Goal: Task Accomplishment & Management: Use online tool/utility

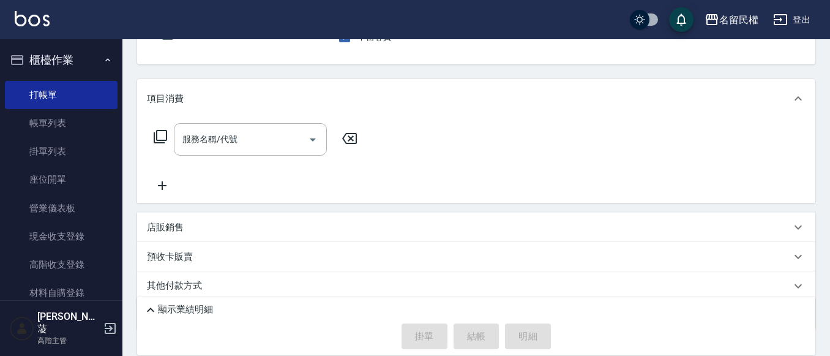
scroll to position [122, 0]
type button "true"
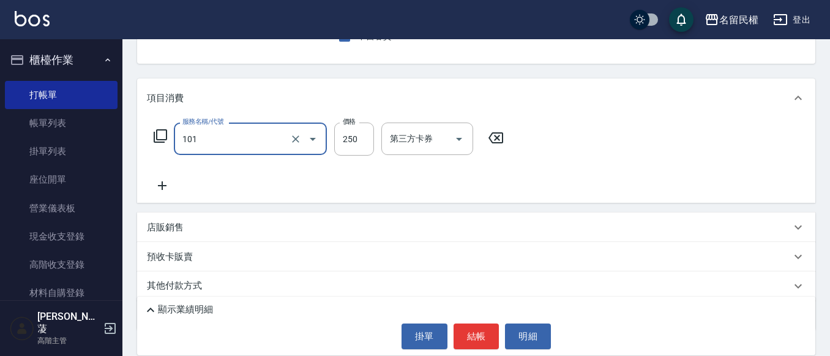
type input "不指定洗髮(101)"
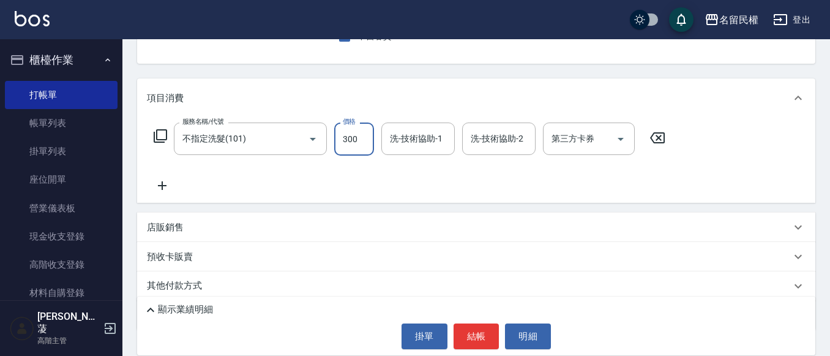
type input "300"
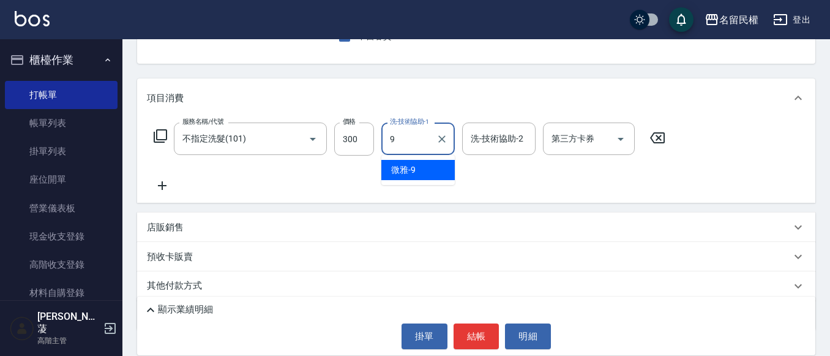
type input "微雅-9"
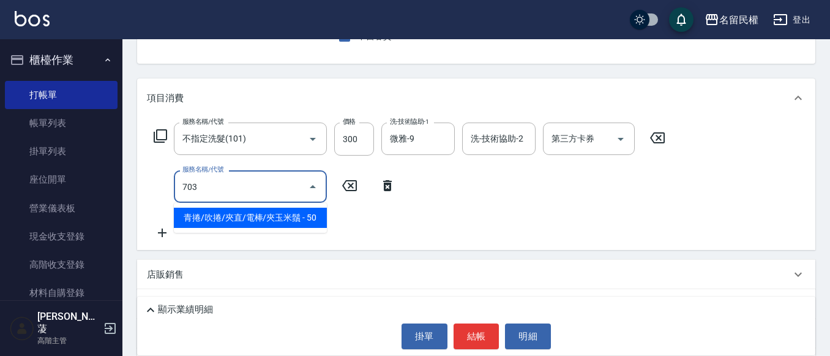
type input "青捲/吹捲/夾直/電棒/夾玉米鬚(703)"
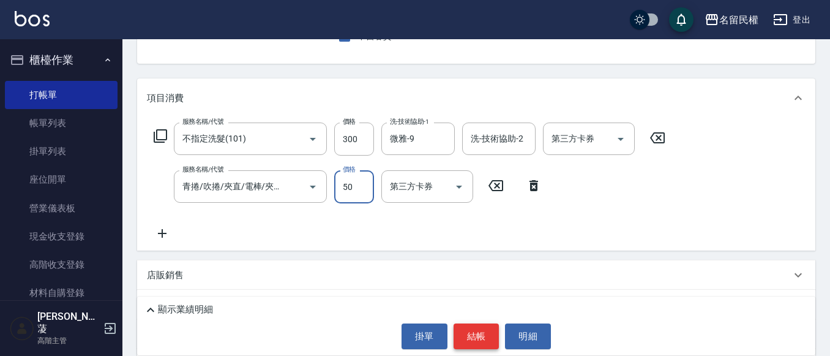
click at [489, 333] on button "結帳" at bounding box center [477, 336] width 46 height 26
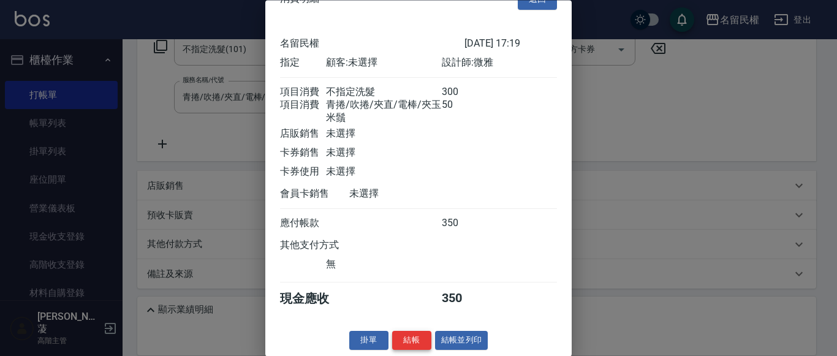
scroll to position [45, 0]
click at [402, 340] on button "結帳" at bounding box center [411, 340] width 39 height 19
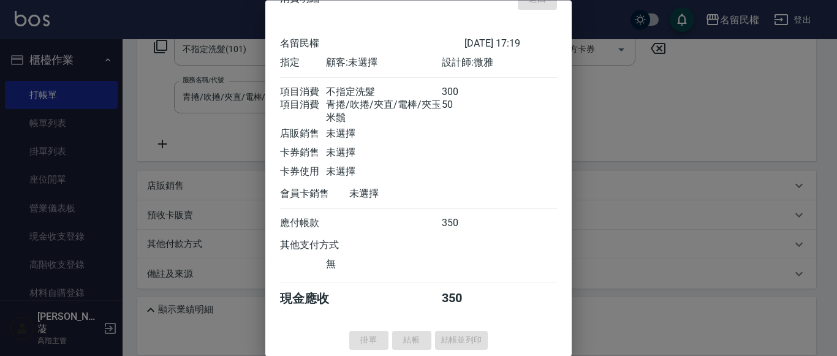
type input "[DATE] 17:52"
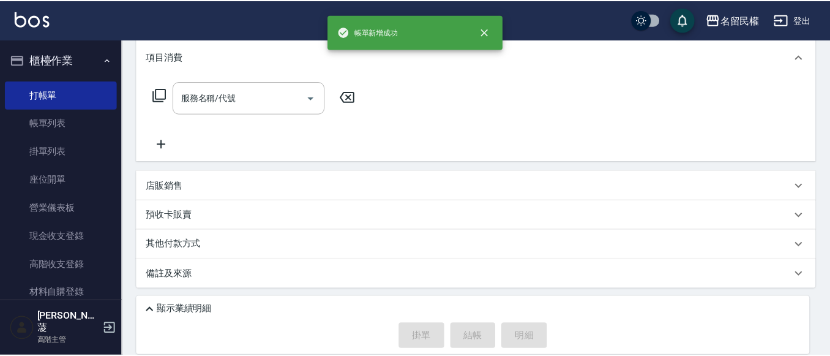
scroll to position [0, 0]
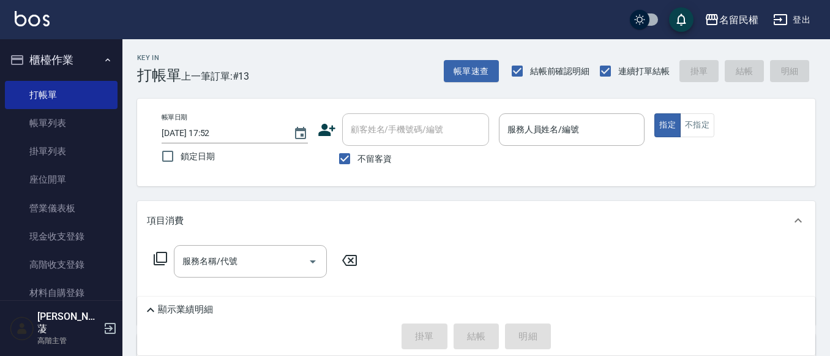
click at [371, 159] on span "不留客資" at bounding box center [375, 158] width 34 height 13
click at [358, 159] on input "不留客資" at bounding box center [345, 159] width 26 height 26
checkbox input "false"
click at [375, 131] on input "顧客姓名/手機號碼/編號" at bounding box center [407, 129] width 118 height 21
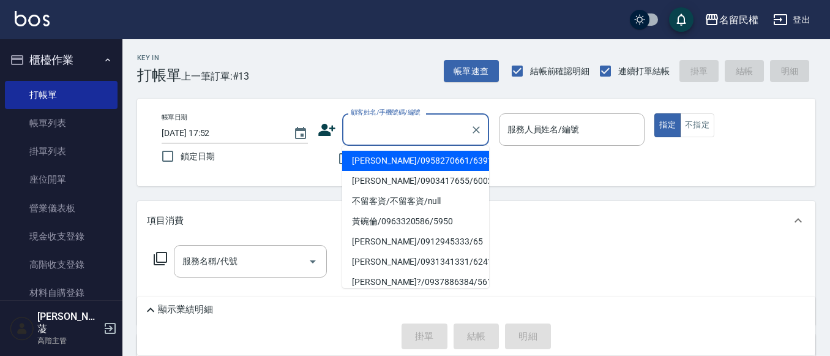
drag, startPoint x: 292, startPoint y: 164, endPoint x: 363, endPoint y: 164, distance: 71.0
click at [293, 164] on label "鎖定日期" at bounding box center [226, 156] width 143 height 26
click at [181, 164] on input "鎖定日期" at bounding box center [168, 156] width 26 height 26
checkbox input "true"
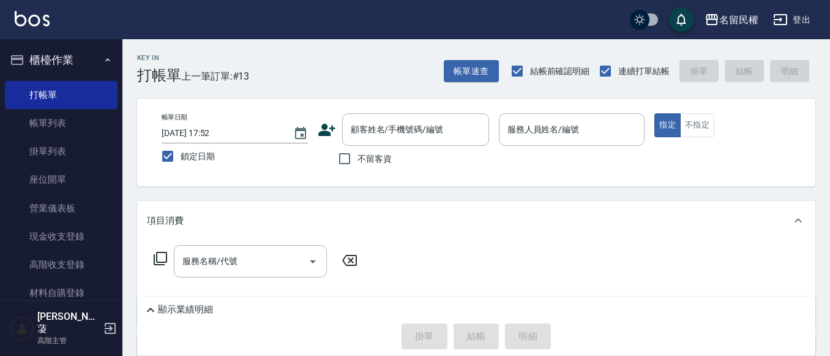
click at [370, 163] on span "不留客資" at bounding box center [375, 158] width 34 height 13
click at [358, 163] on input "不留客資" at bounding box center [345, 159] width 26 height 26
checkbox input "true"
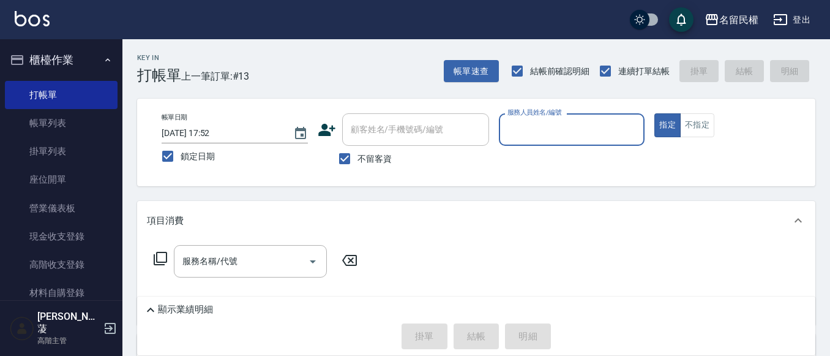
drag, startPoint x: 243, startPoint y: 154, endPoint x: 225, endPoint y: 158, distance: 18.1
click at [241, 155] on label "鎖定日期" at bounding box center [226, 156] width 143 height 26
click at [181, 155] on input "鎖定日期" at bounding box center [168, 156] width 26 height 26
checkbox input "false"
type input "[DATE] 18:17"
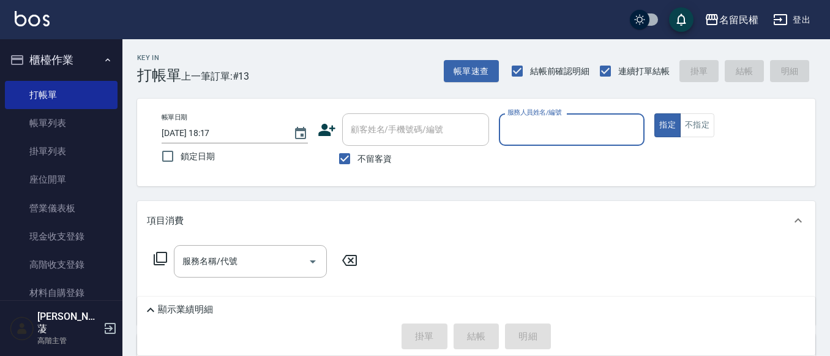
click at [209, 158] on span "鎖定日期" at bounding box center [198, 156] width 34 height 13
click at [181, 158] on input "鎖定日期" at bounding box center [168, 156] width 26 height 26
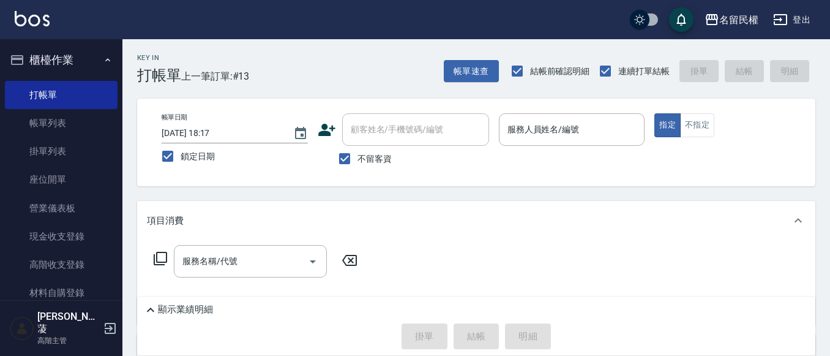
click at [209, 158] on span "鎖定日期" at bounding box center [198, 156] width 34 height 13
click at [181, 158] on input "鎖定日期" at bounding box center [168, 156] width 26 height 26
checkbox input "false"
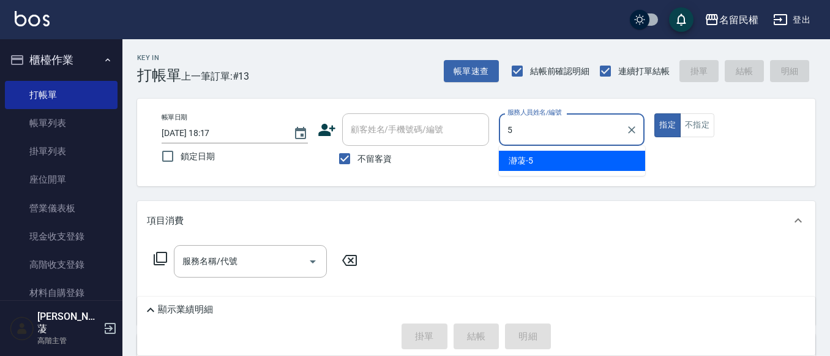
type input "瀞蓤-5"
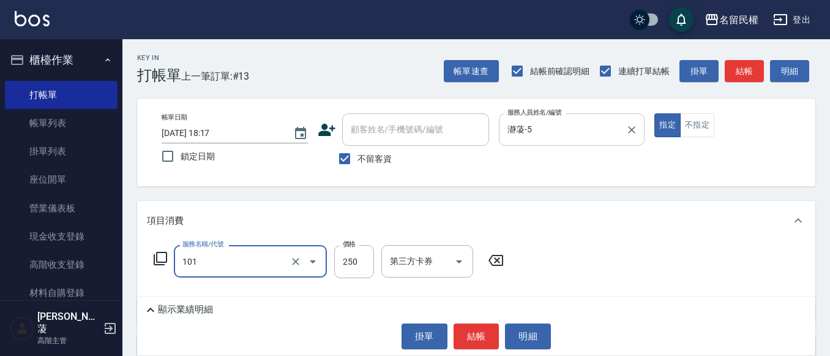
type input "不指定洗髮(101)"
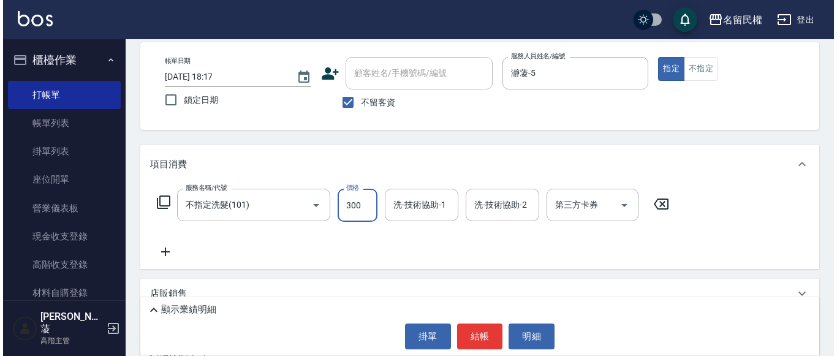
scroll to position [122, 0]
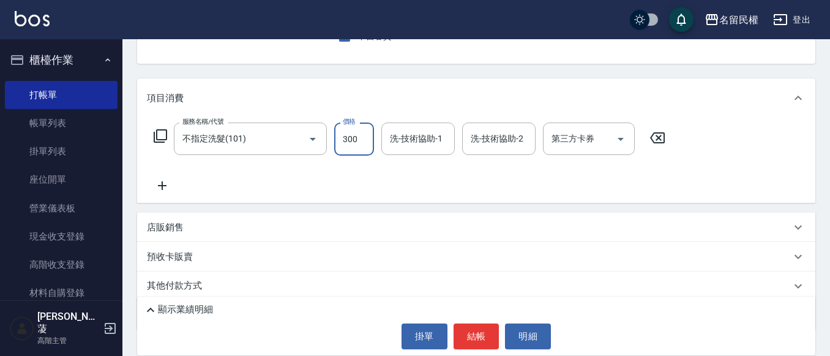
type input "300"
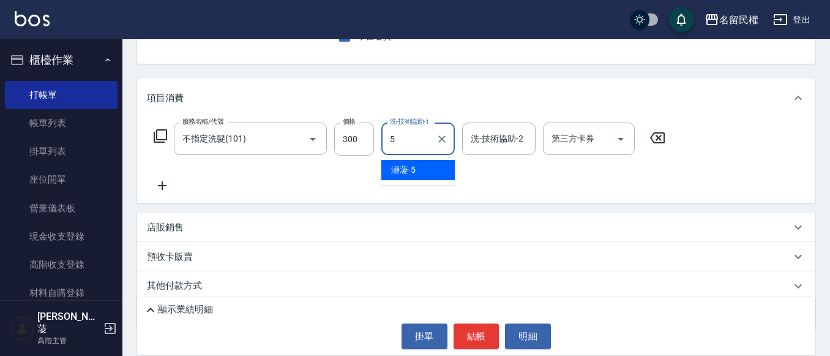
type input "瀞蓤-5"
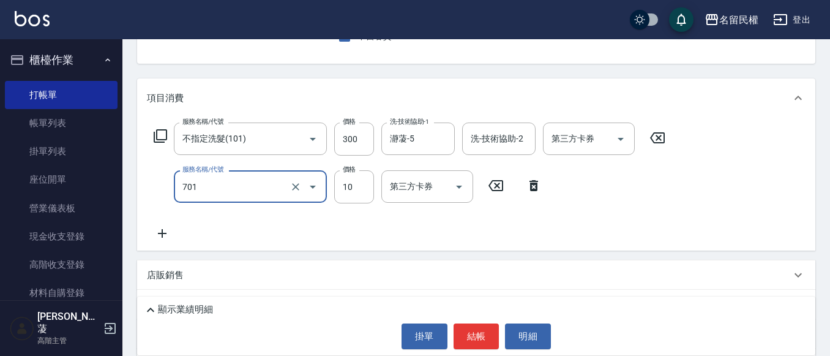
type input "[PERSON_NAME](701)"
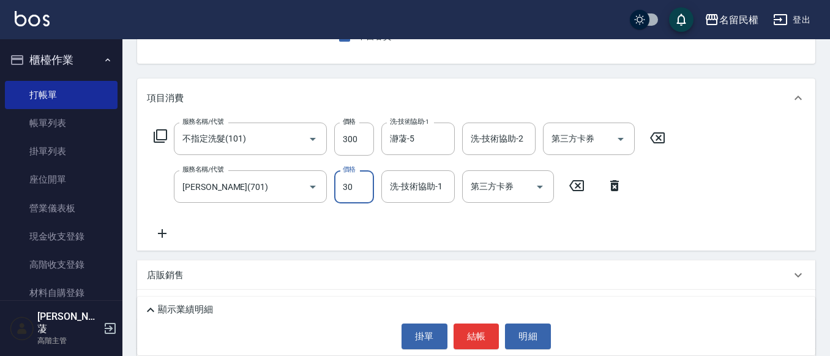
type input "30"
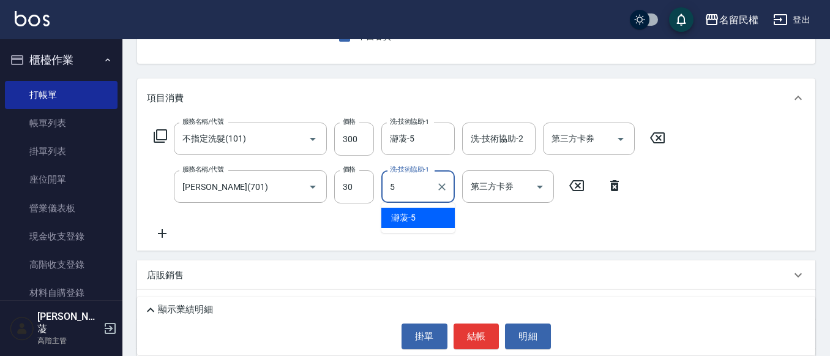
type input "瀞蓤-5"
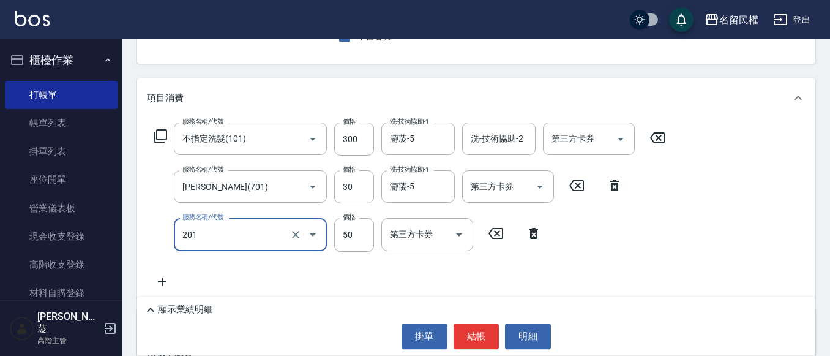
type input "剪瀏海(201)"
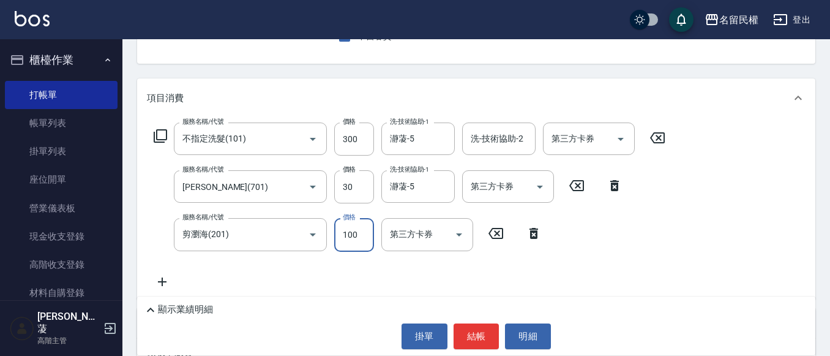
type input "100"
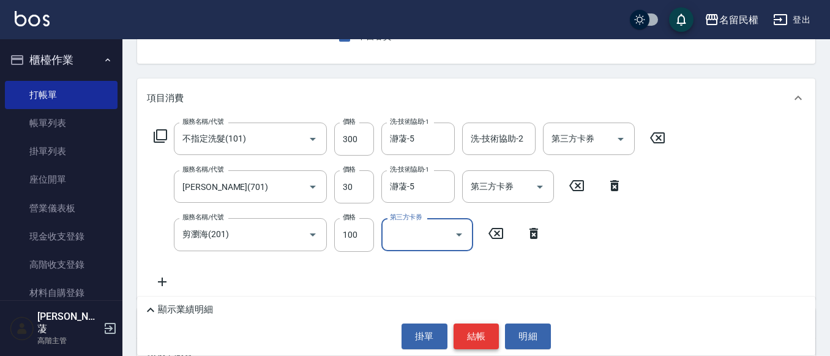
click at [481, 342] on button "結帳" at bounding box center [477, 336] width 46 height 26
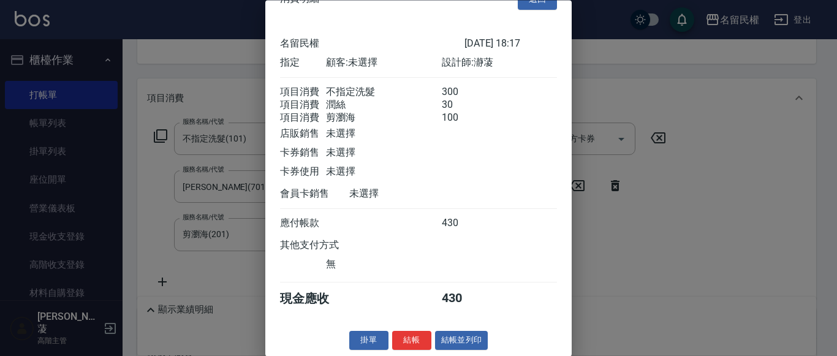
scroll to position [45, 0]
click at [402, 339] on button "結帳" at bounding box center [411, 340] width 39 height 19
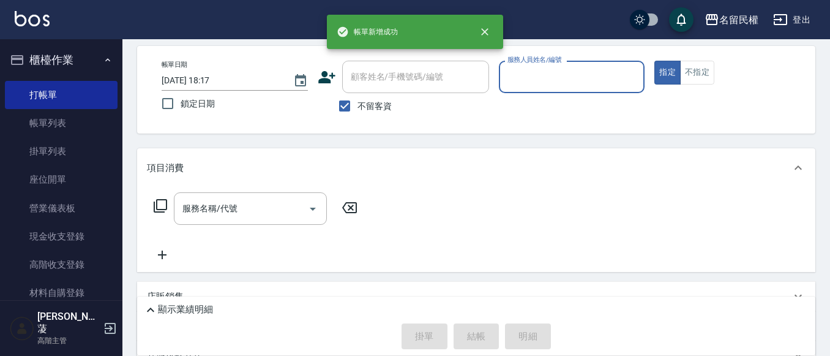
scroll to position [0, 0]
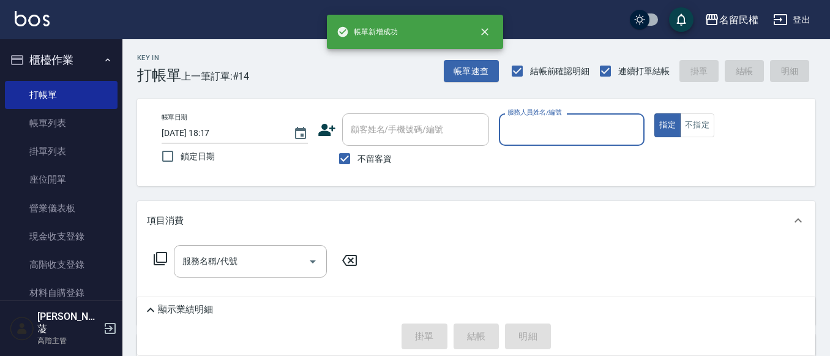
click at [358, 146] on div "顧客姓名/手機號碼/編號" at bounding box center [415, 129] width 147 height 32
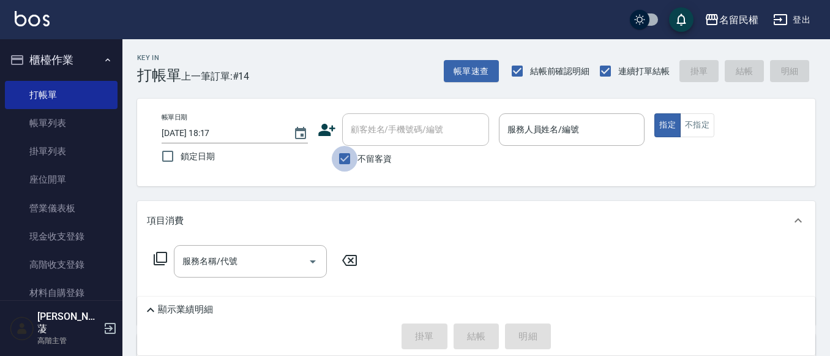
click at [353, 162] on input "不留客資" at bounding box center [345, 159] width 26 height 26
checkbox input "false"
click at [359, 128] on input "顧客姓名/手機號碼/編號" at bounding box center [407, 129] width 118 height 21
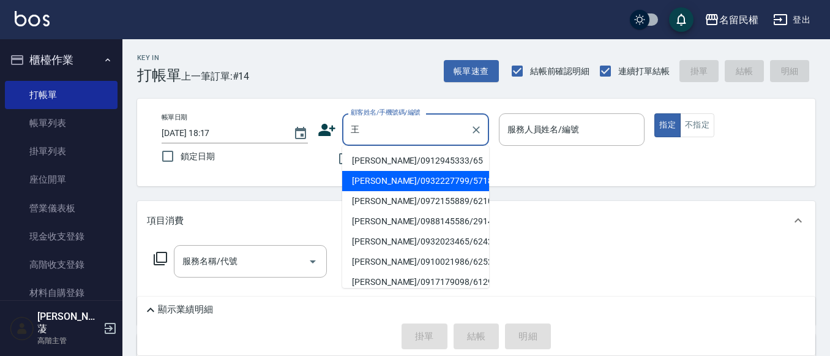
click at [402, 190] on li "[PERSON_NAME]/0932227799/5718" at bounding box center [415, 181] width 147 height 20
type input "[PERSON_NAME]/0932227799/5718"
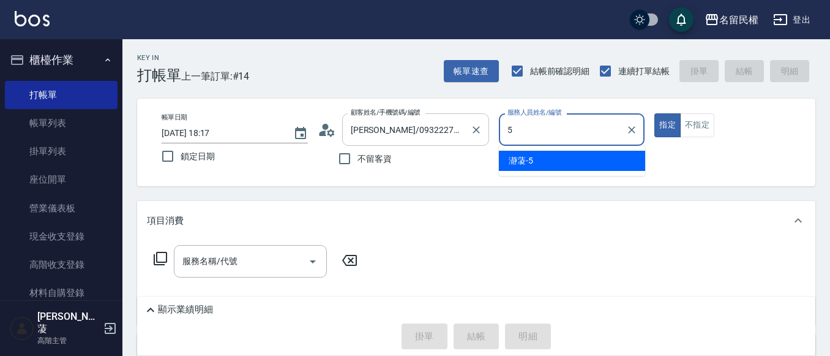
type input "瀞蓤-5"
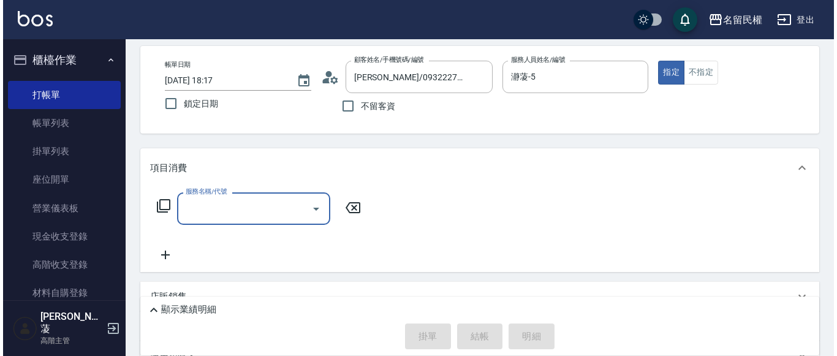
scroll to position [122, 0]
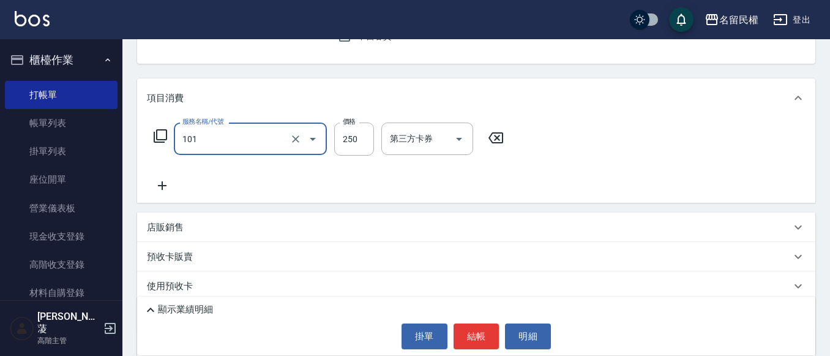
type input "不指定洗髮(101)"
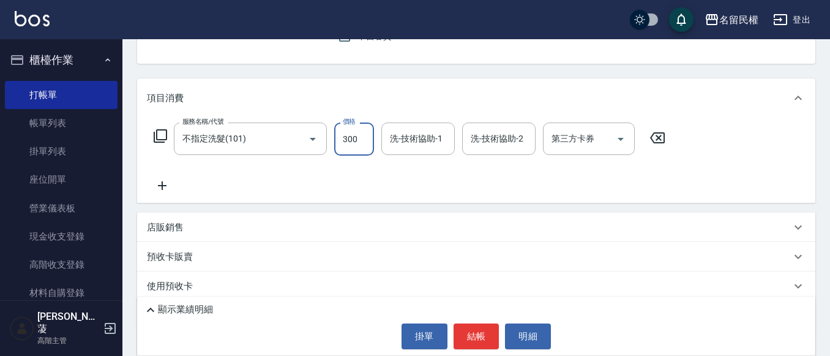
type input "300"
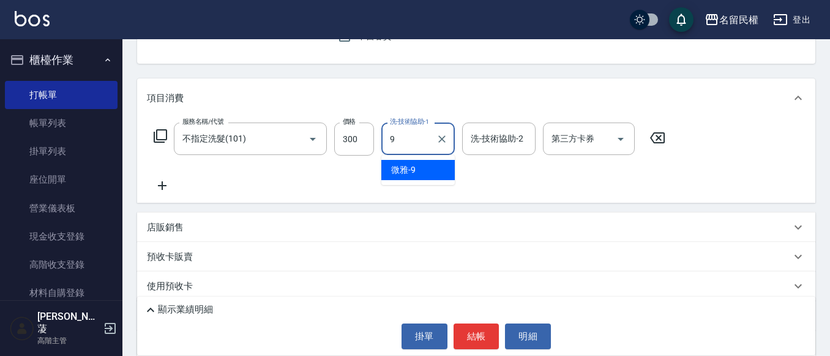
type input "微雅-9"
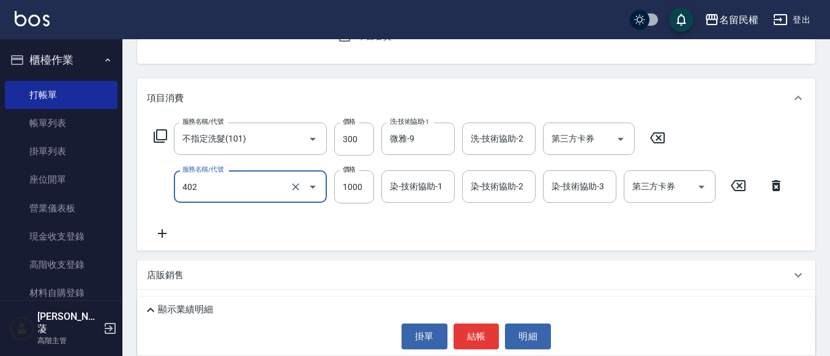
type input "染髮(402)"
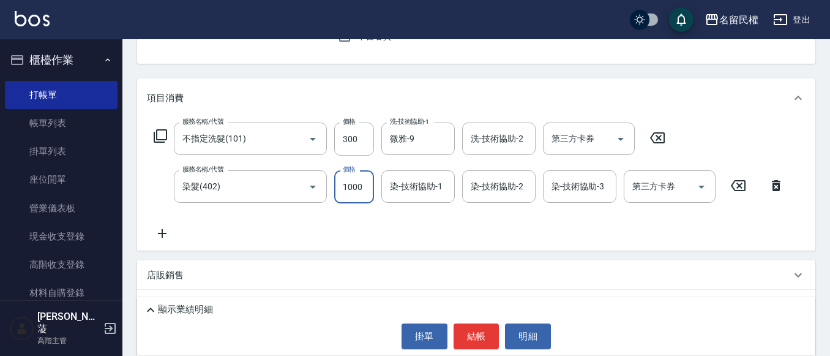
click at [743, 184] on icon at bounding box center [738, 185] width 31 height 15
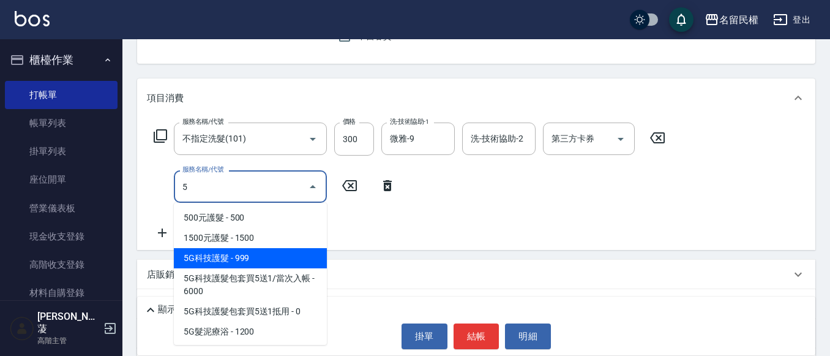
click at [254, 252] on span "5G科技護髮 - 999" at bounding box center [250, 258] width 153 height 20
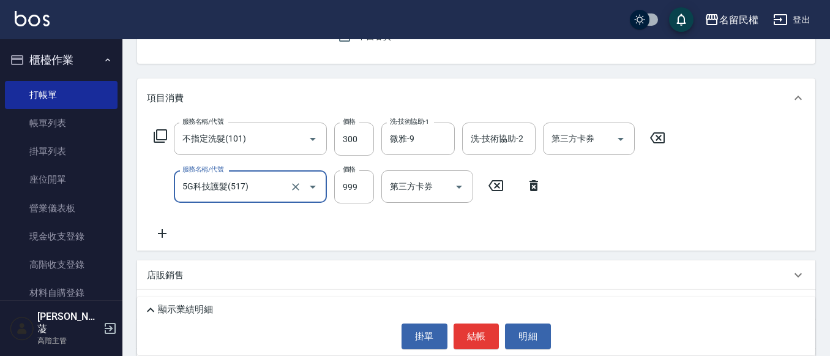
type input "5G科技護髮(517)"
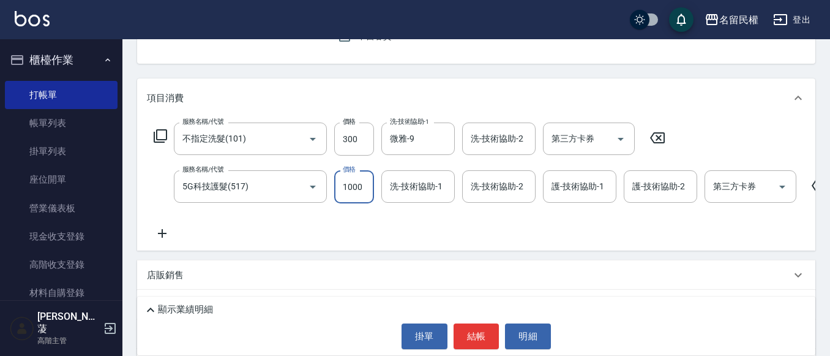
type input "1000"
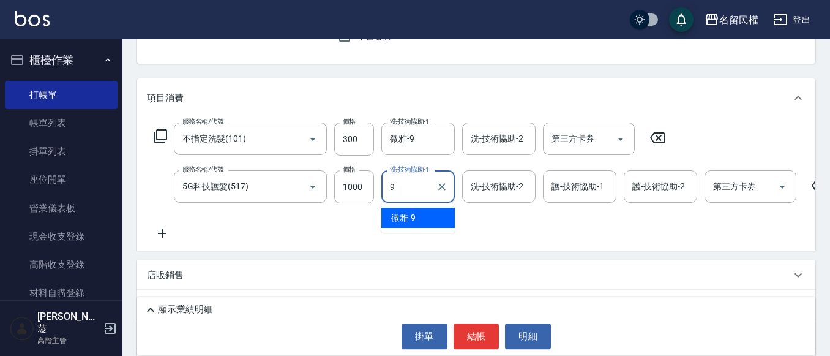
type input "微雅-9"
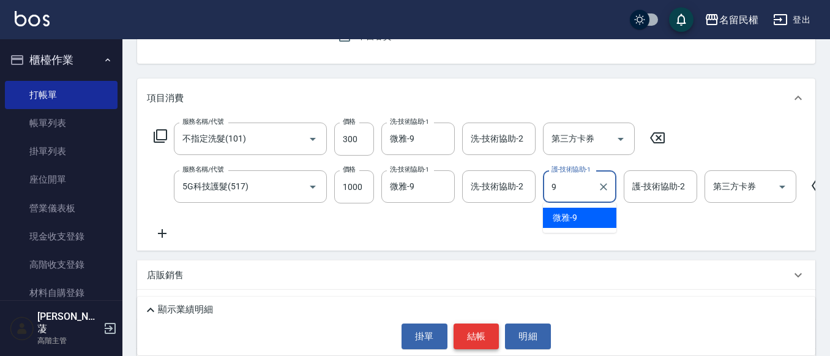
type input "微雅-9"
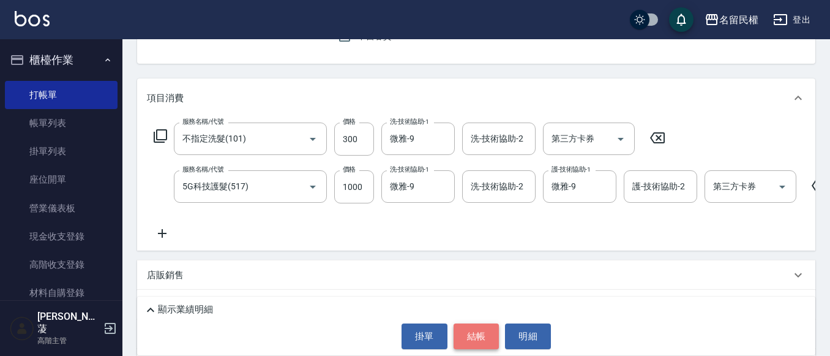
click at [467, 331] on button "結帳" at bounding box center [477, 336] width 46 height 26
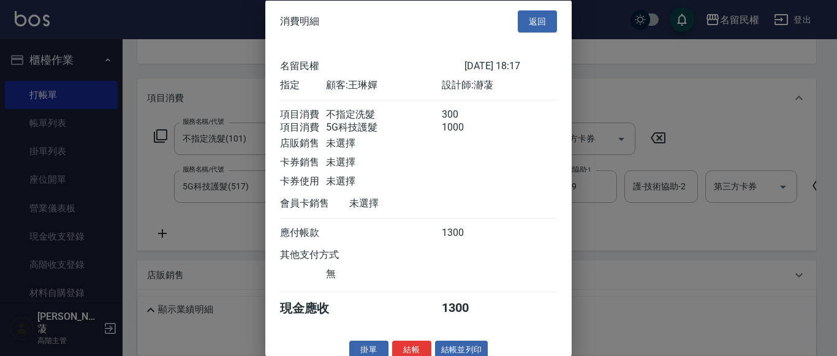
scroll to position [31, 0]
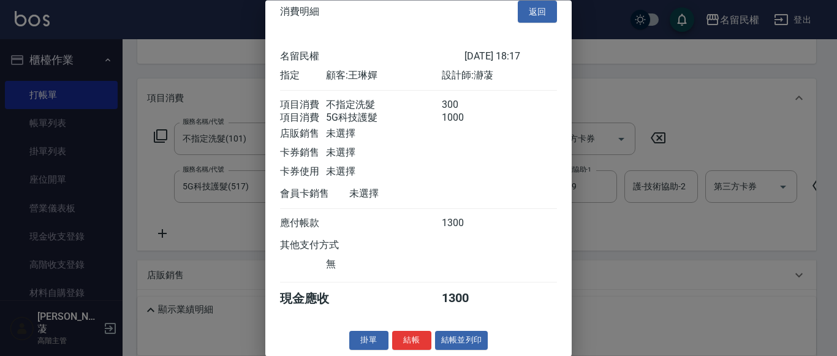
drag, startPoint x: 412, startPoint y: 334, endPoint x: 413, endPoint y: 327, distance: 7.0
click at [413, 333] on button "結帳" at bounding box center [411, 340] width 39 height 19
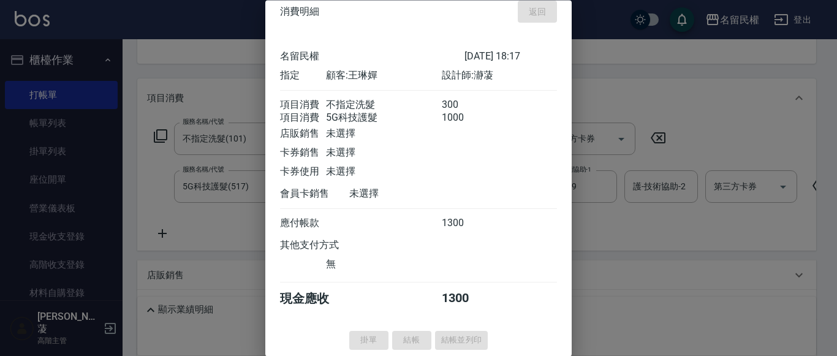
type input "[DATE] 18:18"
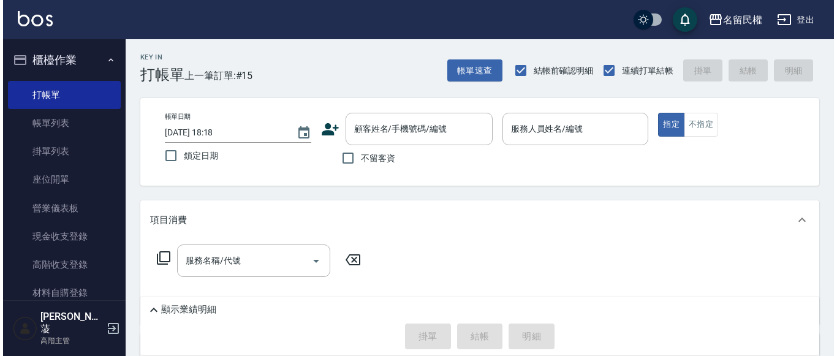
scroll to position [0, 0]
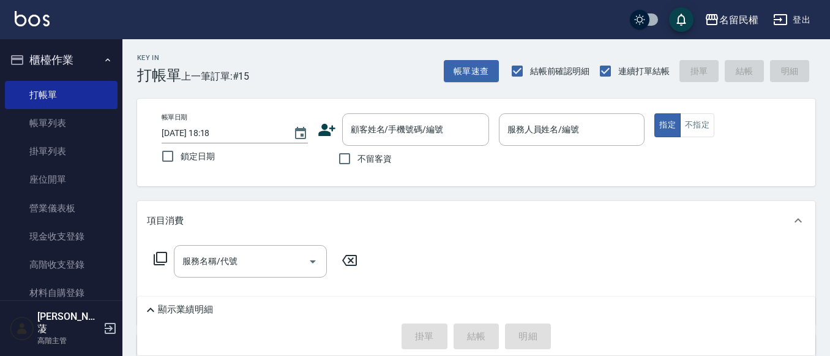
click at [364, 151] on label "不留客資" at bounding box center [362, 159] width 60 height 26
click at [358, 151] on input "不留客資" at bounding box center [345, 159] width 26 height 26
checkbox input "true"
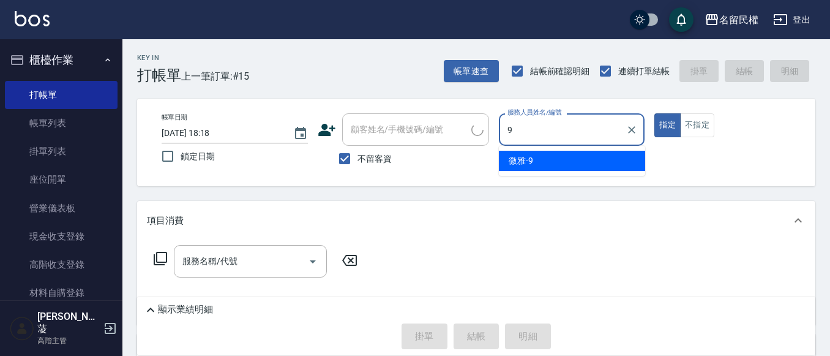
type input "微雅-9"
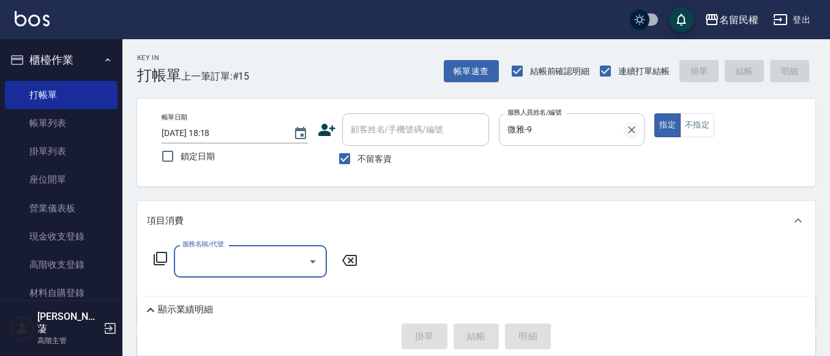
click at [633, 136] on button "Clear" at bounding box center [631, 129] width 17 height 17
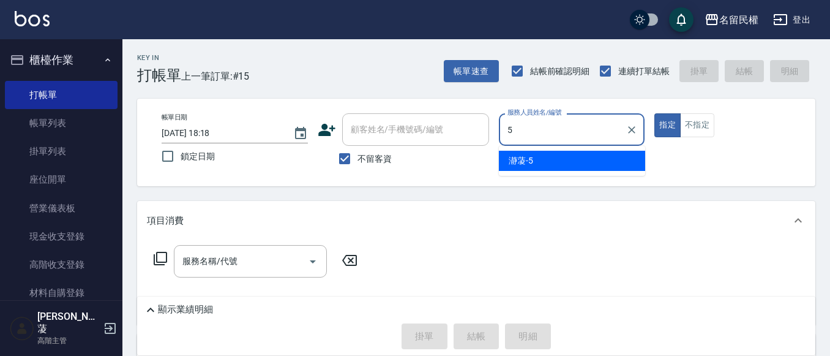
type input "瀞蓤-5"
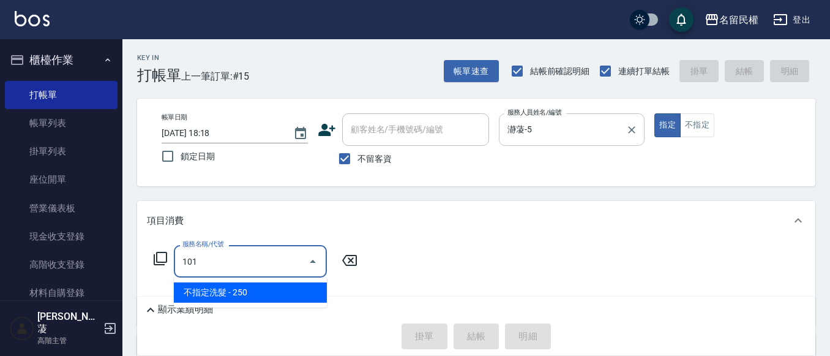
type input "不指定洗髮(101)"
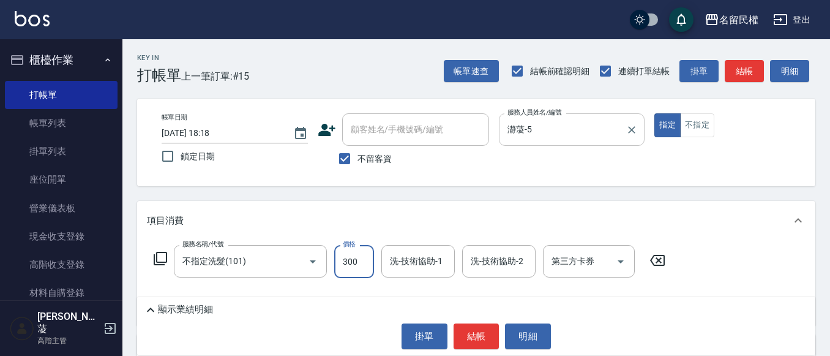
type input "300"
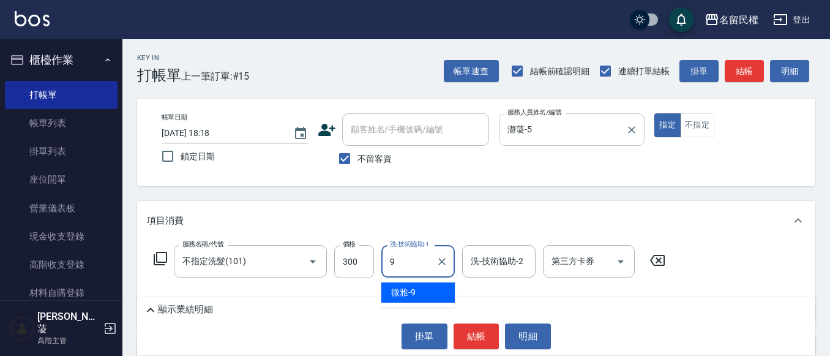
type input "微雅-9"
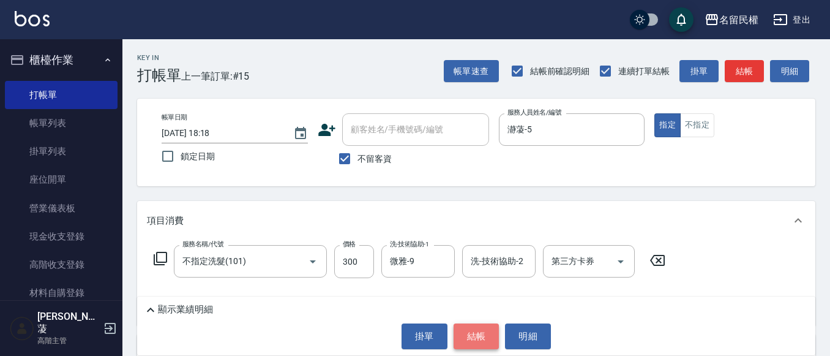
click at [477, 339] on button "結帳" at bounding box center [477, 336] width 46 height 26
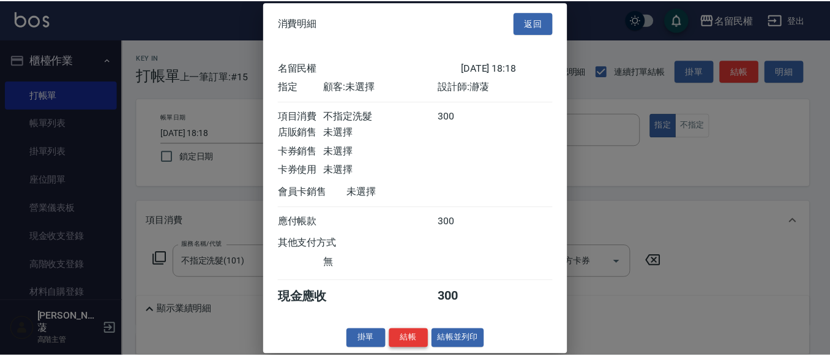
scroll to position [16, 0]
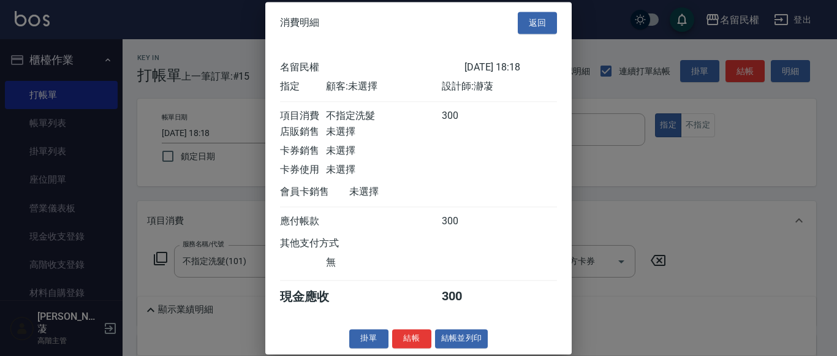
click at [407, 353] on div "消費明細 返回 名留民權 [DATE] 18:18 指定 顧客: 未選擇 設計師: 瀞蓤 項目消費 不指定洗髮 300 店販銷售 未選擇 卡券銷售 未選擇 卡…" at bounding box center [418, 178] width 306 height 352
click at [402, 347] on button "結帳" at bounding box center [411, 338] width 39 height 19
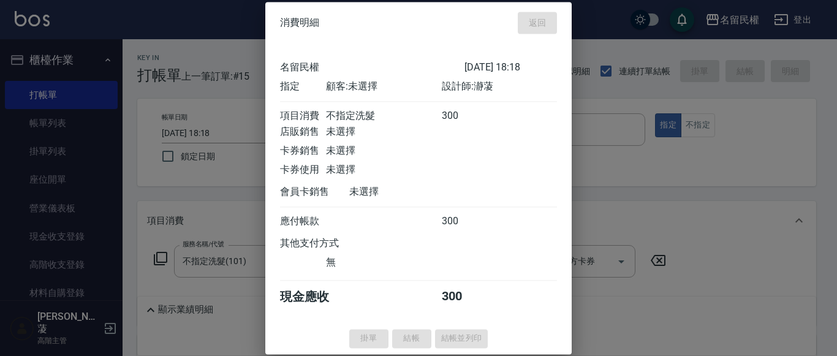
type input "[DATE] 18:48"
